Goal: Information Seeking & Learning: Find specific fact

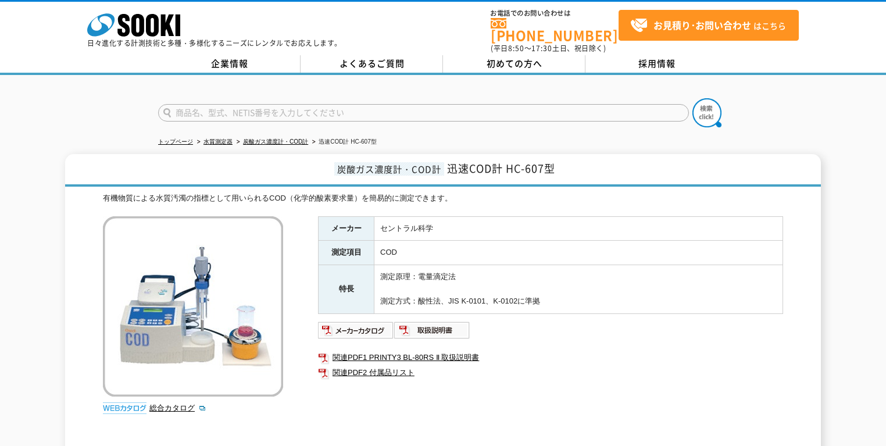
click at [293, 104] on input "text" at bounding box center [423, 112] width 531 height 17
paste input "筋かい探知器　ＳＤ－９６３"
type input "筋かい探知器　ＳＤ－９６３"
click at [692, 98] on button at bounding box center [706, 112] width 29 height 29
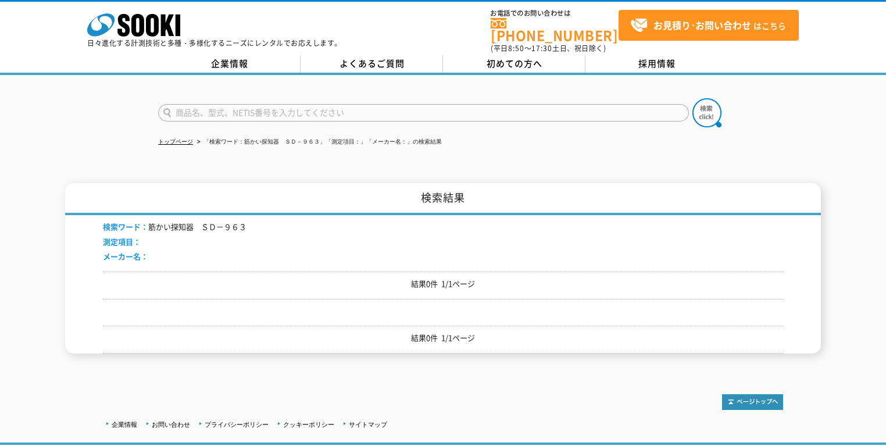
click at [225, 104] on input "text" at bounding box center [423, 112] width 531 height 17
paste input "筋かい探知器　ＳＤ－９６３"
drag, startPoint x: 232, startPoint y: 105, endPoint x: 10, endPoint y: 111, distance: 222.1
click at [10, 111] on div "筋かい探知器　ＳＤ－９６３" at bounding box center [443, 103] width 886 height 56
type input "ＳＤ－９６３"
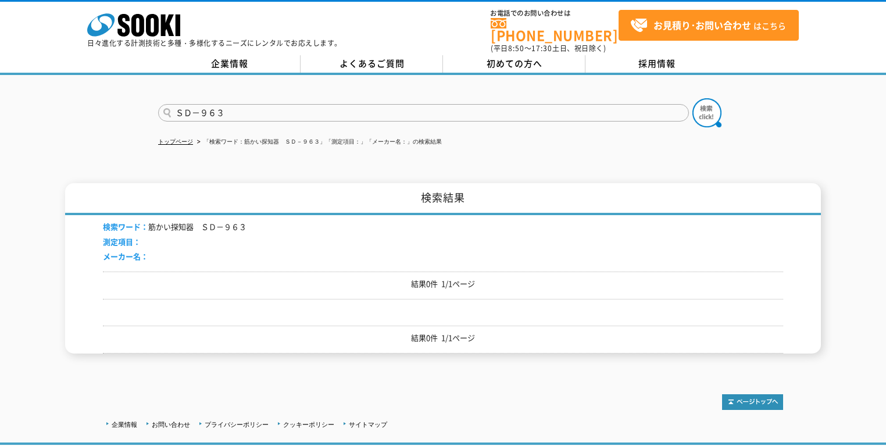
click at [692, 98] on button at bounding box center [706, 112] width 29 height 29
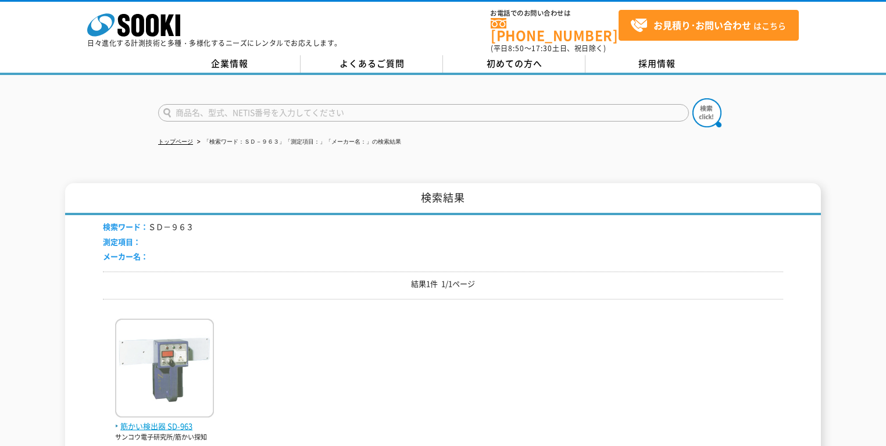
click at [174, 333] on img at bounding box center [164, 369] width 99 height 102
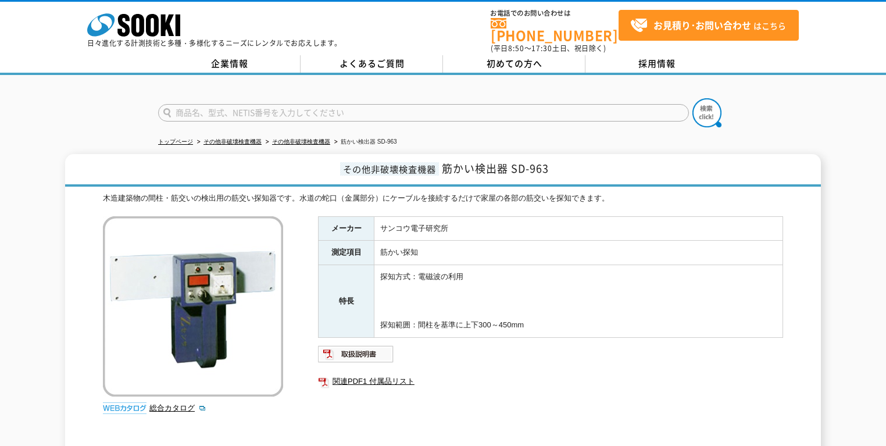
click at [282, 104] on input "text" at bounding box center [423, 112] width 531 height 17
type input "2.4Ghz"
click at [692, 98] on button at bounding box center [706, 112] width 29 height 29
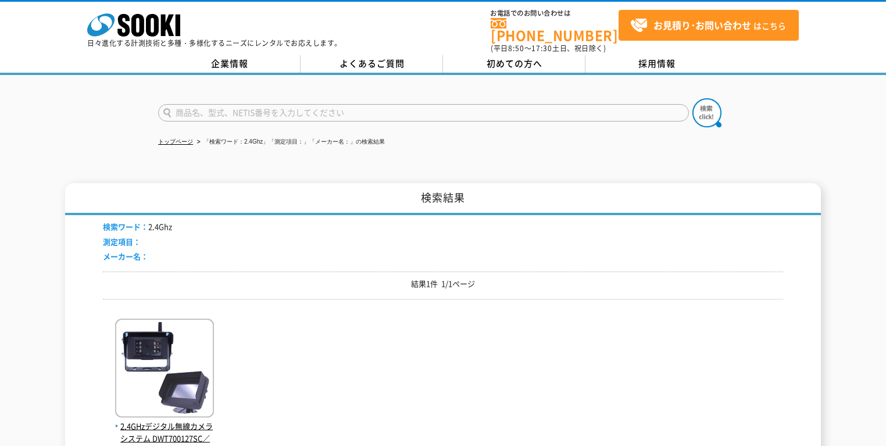
scroll to position [46, 0]
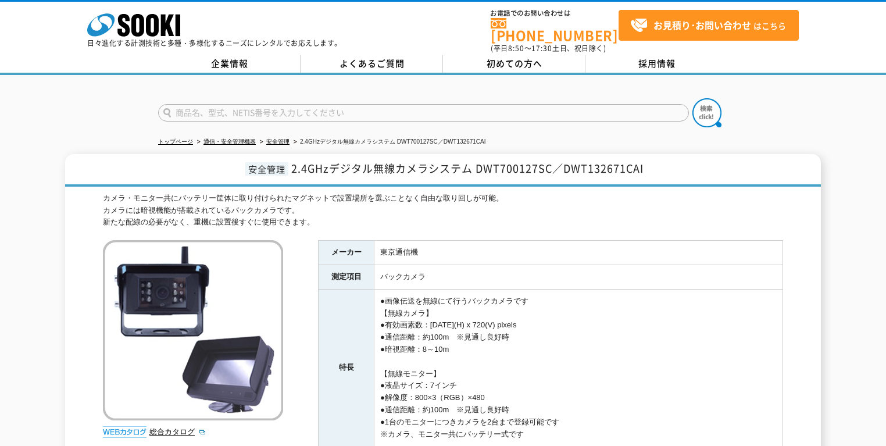
scroll to position [93, 0]
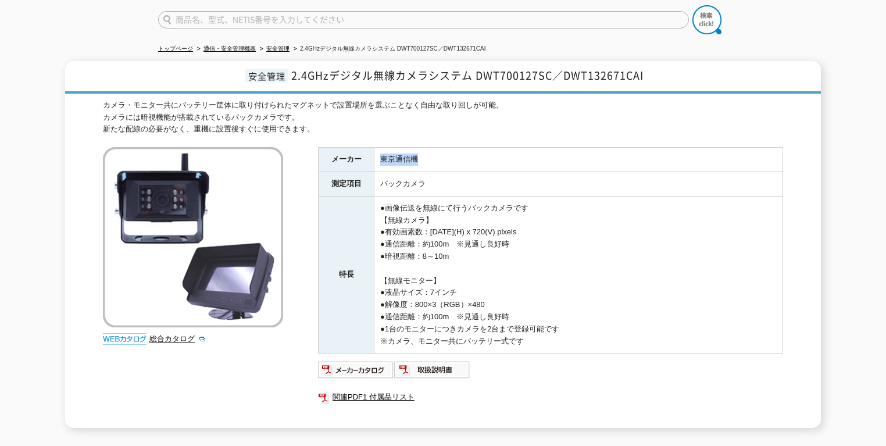
drag, startPoint x: 425, startPoint y: 149, endPoint x: 374, endPoint y: 149, distance: 50.6
click at [374, 149] on td "東京通信機" at bounding box center [578, 160] width 409 height 24
copy td "東京通信機"
click at [511, 181] on td "バックカメラ" at bounding box center [578, 184] width 409 height 24
